Goal: Task Accomplishment & Management: Manage account settings

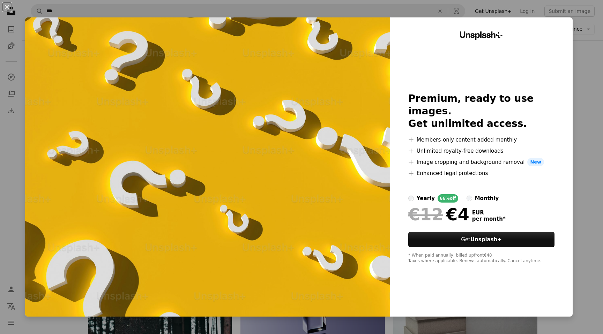
scroll to position [105, 0]
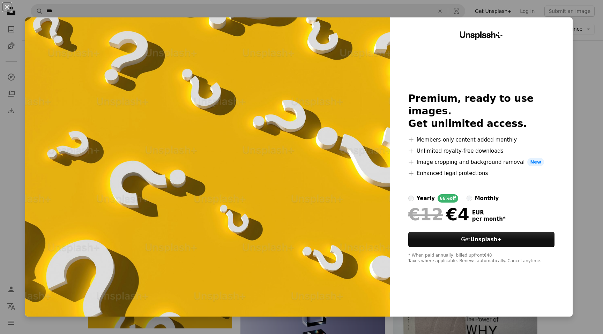
click at [590, 59] on div "An X shape Unsplash+ Premium, ready to use images. Get unlimited access. A plus…" at bounding box center [301, 167] width 603 height 334
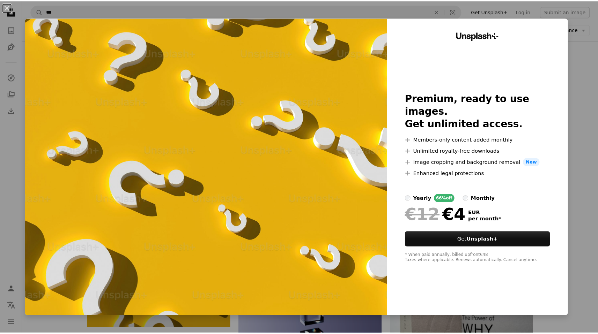
scroll to position [254, 0]
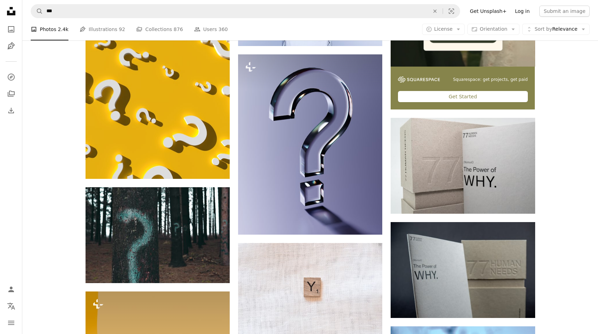
click at [528, 11] on link "Log in" at bounding box center [521, 11] width 23 height 11
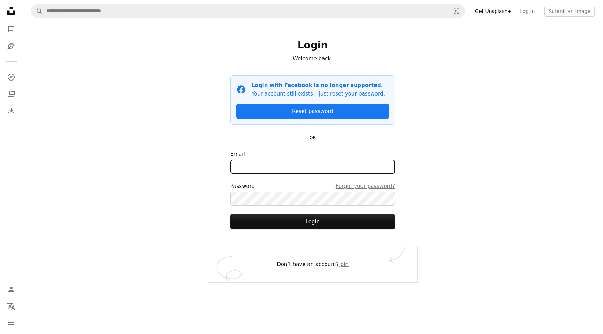
click at [319, 163] on input "Email" at bounding box center [312, 167] width 165 height 14
type input "**********"
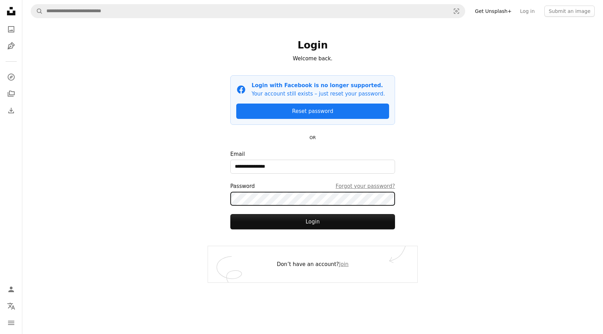
click at [230, 214] on button "Login" at bounding box center [312, 221] width 165 height 15
